Goal: Information Seeking & Learning: Check status

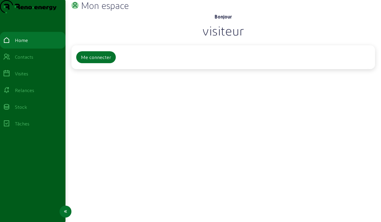
click at [28, 77] on div "Visites" at bounding box center [21, 73] width 13 height 7
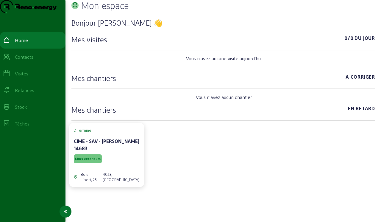
click at [28, 77] on div "Visites" at bounding box center [21, 73] width 13 height 7
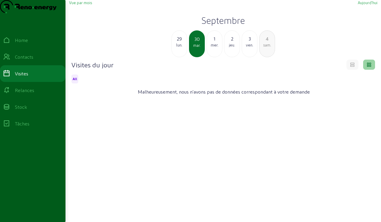
click at [178, 48] on div "lun." at bounding box center [179, 44] width 15 height 5
click at [177, 42] on div "28" at bounding box center [179, 38] width 15 height 7
click at [178, 48] on div "sam." at bounding box center [179, 44] width 15 height 5
click at [178, 48] on div "ven." at bounding box center [179, 44] width 15 height 5
click at [177, 48] on div "jeu." at bounding box center [179, 44] width 15 height 5
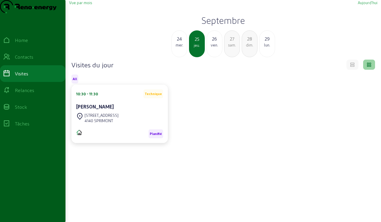
click at [177, 48] on div "mer." at bounding box center [179, 44] width 15 height 5
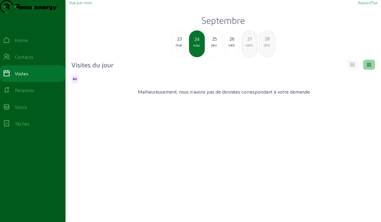
click at [178, 42] on div "23" at bounding box center [179, 38] width 15 height 7
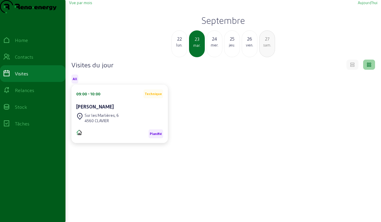
click at [176, 48] on div "lun." at bounding box center [179, 44] width 15 height 5
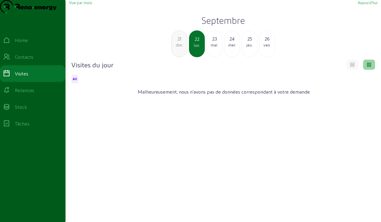
click at [178, 48] on div "dim." at bounding box center [179, 44] width 15 height 5
click at [177, 48] on div "sam." at bounding box center [179, 44] width 15 height 5
click at [180, 42] on div "19" at bounding box center [179, 38] width 15 height 7
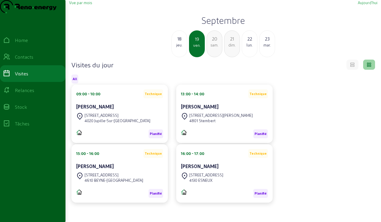
click at [179, 42] on div "18" at bounding box center [179, 38] width 15 height 7
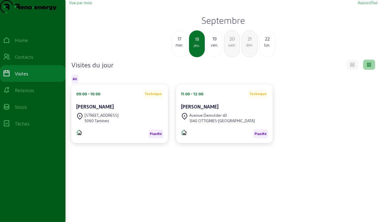
click at [179, 48] on div "mer." at bounding box center [179, 44] width 15 height 5
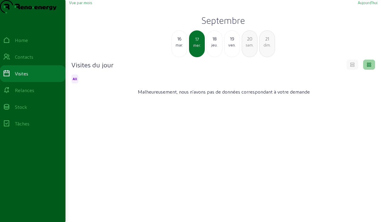
click at [181, 42] on div "16" at bounding box center [179, 38] width 15 height 7
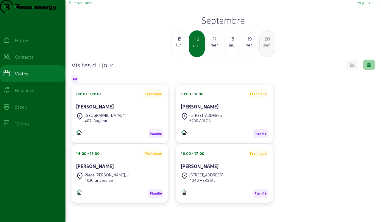
click at [181, 48] on div "lun." at bounding box center [179, 44] width 15 height 5
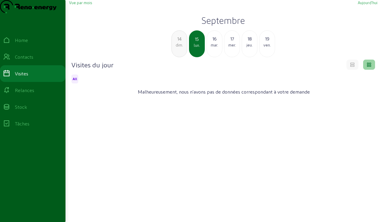
click at [177, 48] on div "dim." at bounding box center [179, 44] width 15 height 5
click at [176, 48] on div "sam." at bounding box center [179, 44] width 15 height 5
click at [177, 48] on div "ven." at bounding box center [179, 44] width 15 height 5
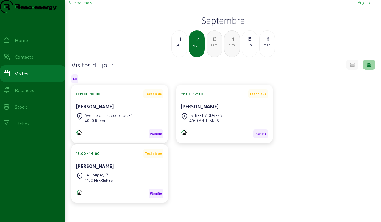
click at [176, 48] on div "jeu." at bounding box center [179, 44] width 15 height 5
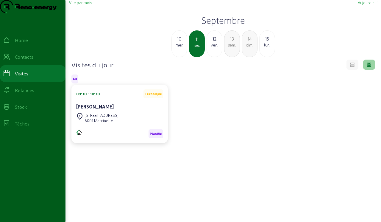
click at [176, 48] on div "mer." at bounding box center [179, 44] width 15 height 5
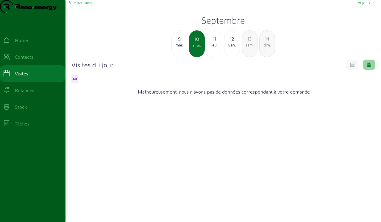
click at [174, 48] on div "mar." at bounding box center [179, 44] width 15 height 5
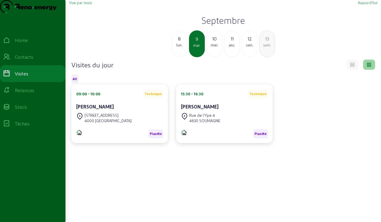
click at [179, 48] on div "lun." at bounding box center [179, 44] width 15 height 5
click at [180, 48] on div "dim." at bounding box center [179, 44] width 15 height 5
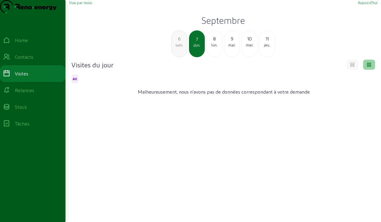
click at [179, 57] on div "6 sam." at bounding box center [180, 43] width 16 height 27
click at [181, 48] on div "ven." at bounding box center [179, 44] width 15 height 5
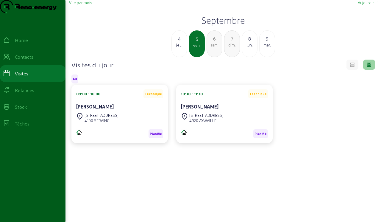
click at [181, 48] on div "jeu." at bounding box center [179, 44] width 15 height 5
click at [186, 57] on div "3 mer." at bounding box center [180, 43] width 16 height 27
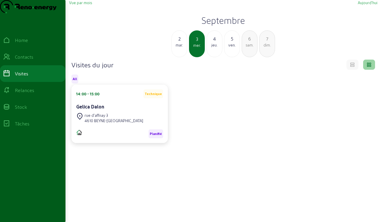
click at [183, 48] on div "mar." at bounding box center [179, 44] width 15 height 5
click at [179, 48] on div "lun." at bounding box center [179, 44] width 15 height 5
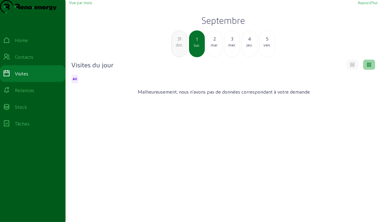
click at [180, 57] on div "31 dim." at bounding box center [180, 43] width 16 height 27
click at [181, 48] on div "sam." at bounding box center [179, 44] width 15 height 5
click at [181, 48] on div "ven." at bounding box center [179, 44] width 15 height 5
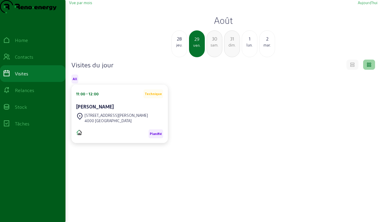
click at [179, 57] on div "28 jeu." at bounding box center [180, 43] width 16 height 27
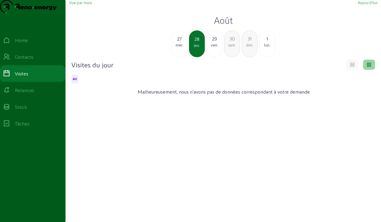
click at [179, 57] on div "27 mer." at bounding box center [180, 43] width 16 height 27
click at [181, 48] on div "mar." at bounding box center [179, 44] width 15 height 5
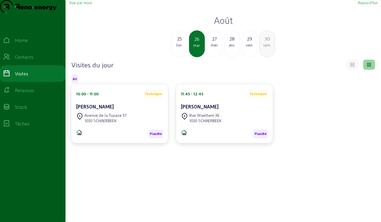
click at [181, 57] on div "25 lun." at bounding box center [180, 43] width 16 height 27
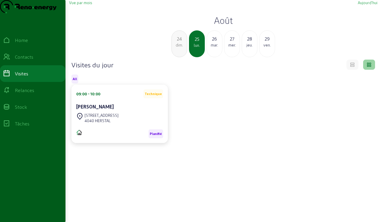
click at [181, 57] on div "24 dim." at bounding box center [180, 43] width 16 height 27
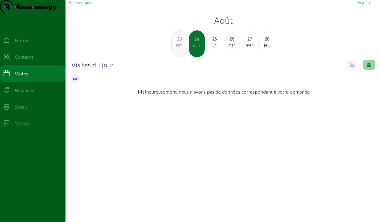
click at [181, 48] on div "sam." at bounding box center [179, 44] width 15 height 5
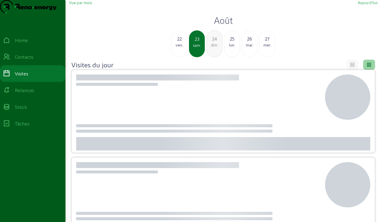
click at [178, 48] on div "ven." at bounding box center [179, 44] width 15 height 5
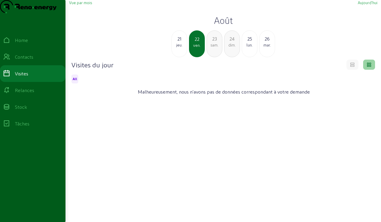
click at [180, 48] on div "jeu." at bounding box center [179, 44] width 15 height 5
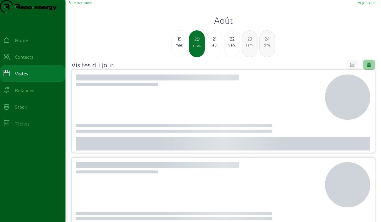
click at [177, 48] on div "mar." at bounding box center [179, 44] width 15 height 5
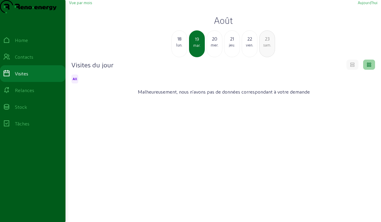
click at [176, 48] on div "lun." at bounding box center [179, 44] width 15 height 5
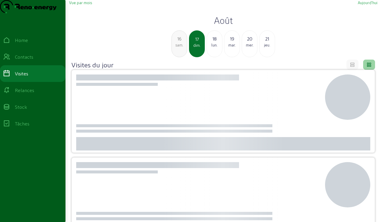
click at [178, 48] on div "sam." at bounding box center [179, 44] width 15 height 5
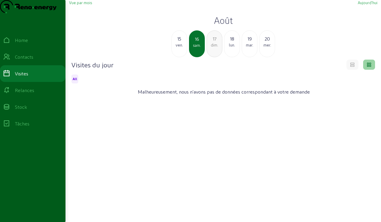
click at [178, 42] on div "15" at bounding box center [179, 38] width 15 height 7
click at [175, 48] on div "jeu." at bounding box center [179, 44] width 15 height 5
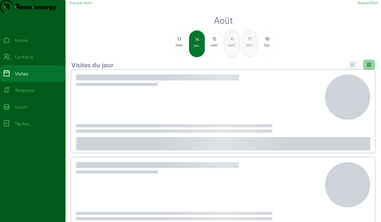
click at [177, 48] on div "mer." at bounding box center [179, 44] width 15 height 5
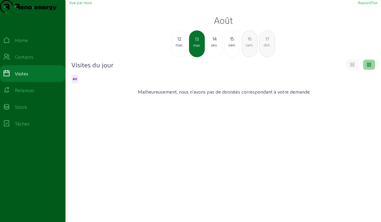
click at [176, 48] on div "mar." at bounding box center [179, 44] width 15 height 5
click at [178, 48] on div "dim." at bounding box center [179, 44] width 15 height 5
click at [178, 48] on div "sam." at bounding box center [179, 44] width 15 height 5
click at [181, 48] on div "ven." at bounding box center [179, 44] width 15 height 5
click at [181, 48] on div "jeu." at bounding box center [179, 44] width 15 height 5
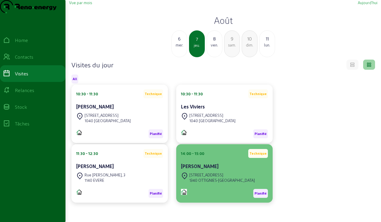
click at [210, 178] on div "Rue du Bauloy, 23" at bounding box center [222, 174] width 66 height 5
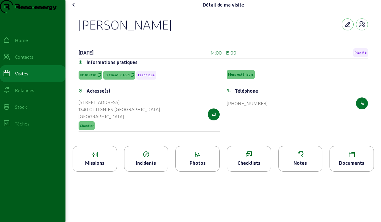
click at [193, 167] on div "Photos" at bounding box center [198, 162] width 44 height 7
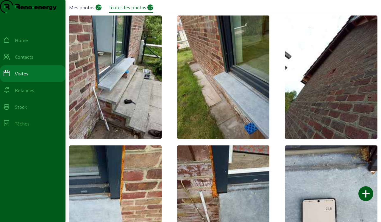
scroll to position [12, 0]
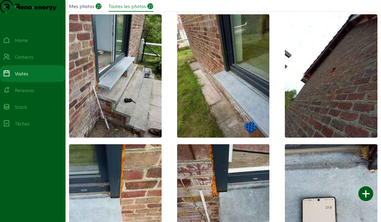
click at [319, 105] on img at bounding box center [331, 75] width 93 height 123
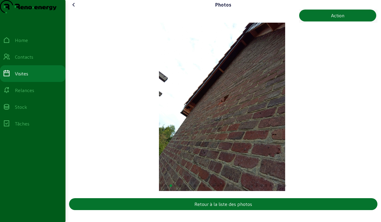
scroll to position [2, 0]
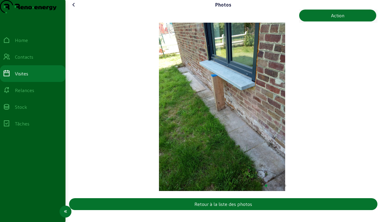
click at [24, 77] on div "Visites" at bounding box center [21, 73] width 13 height 7
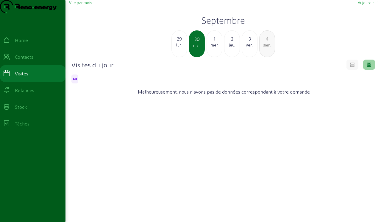
click at [214, 48] on div "mer." at bounding box center [214, 44] width 15 height 5
click at [181, 48] on div "mar." at bounding box center [179, 44] width 15 height 5
